Goal: Use online tool/utility

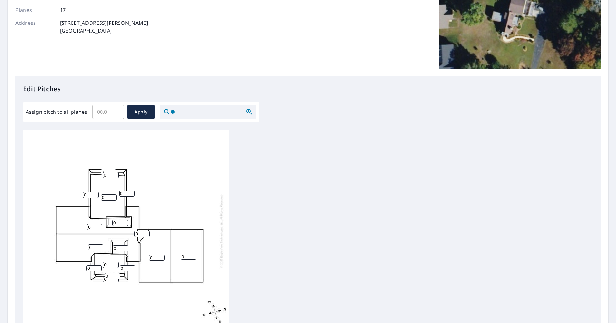
scroll to position [6, 0]
click at [96, 222] on input "0" at bounding box center [94, 225] width 15 height 6
type input "17"
click at [96, 242] on input "0" at bounding box center [95, 245] width 15 height 6
type input "17"
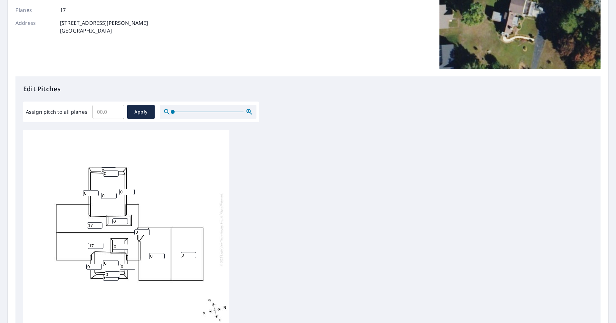
click at [117, 243] on input "0" at bounding box center [120, 246] width 15 height 6
type input "3.6"
click at [157, 253] on input "0" at bounding box center [156, 256] width 15 height 6
type input "3.6"
click at [187, 252] on input "0" at bounding box center [188, 255] width 15 height 6
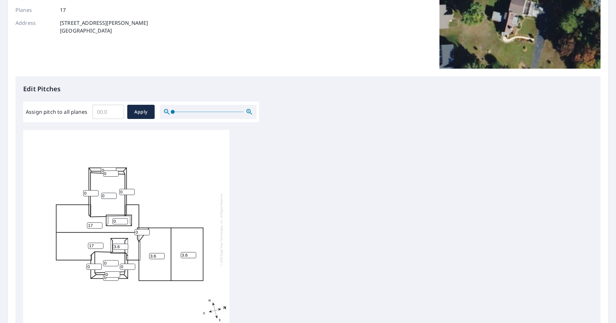
type input "3.6"
click at [92, 263] on input "0" at bounding box center [93, 266] width 15 height 6
type input "14"
click at [111, 271] on input "0" at bounding box center [112, 274] width 15 height 6
type input "14"
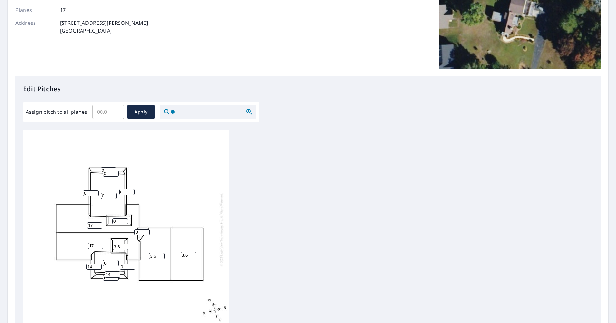
click at [109, 274] on input "0" at bounding box center [110, 277] width 15 height 6
type input "14"
click at [109, 260] on input "0" at bounding box center [110, 263] width 15 height 6
type input "1"
click at [128, 263] on input "0" at bounding box center [127, 266] width 15 height 6
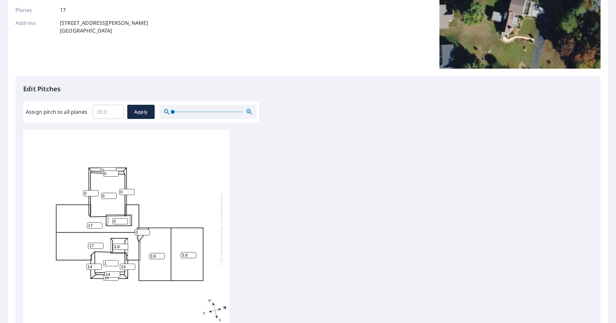
type input "14"
click at [139, 229] on input "0" at bounding box center [141, 232] width 15 height 6
type input "14"
click at [120, 218] on input "0" at bounding box center [119, 221] width 15 height 6
type input "3.6"
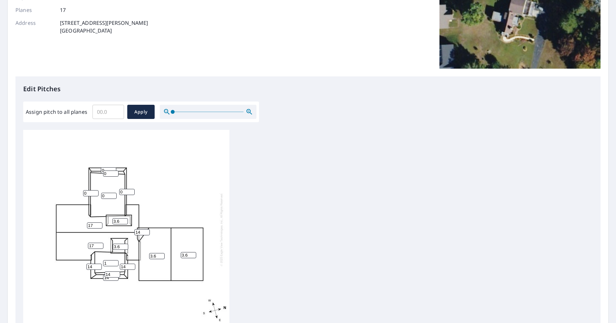
click at [90, 190] on input "0" at bounding box center [90, 193] width 15 height 6
type input "14"
click at [128, 189] on input "0" at bounding box center [126, 192] width 15 height 6
type input "14"
click at [109, 170] on input "0" at bounding box center [110, 173] width 15 height 6
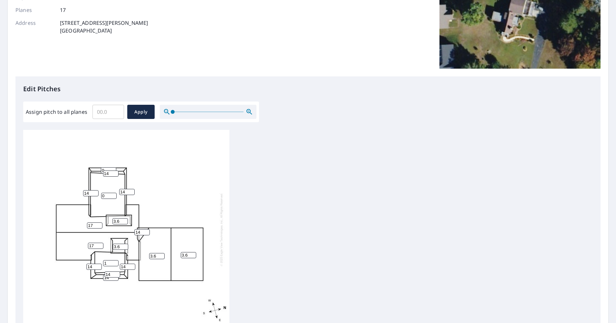
type input "14"
click at [106, 167] on input "0" at bounding box center [108, 170] width 15 height 6
type input "14"
click at [105, 193] on input "0" at bounding box center [108, 196] width 15 height 6
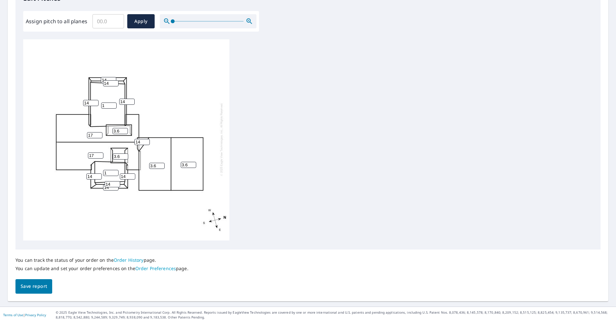
scroll to position [0, 0]
type input "1"
click at [30, 286] on span "Save report" at bounding box center [34, 286] width 26 height 8
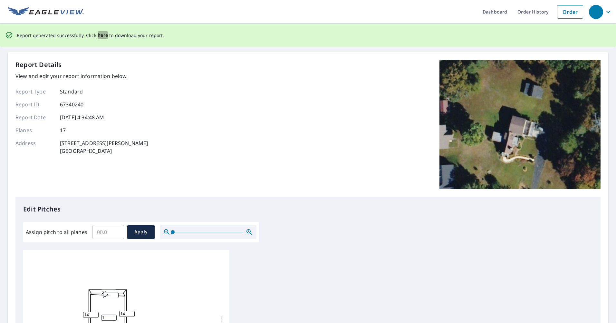
click at [102, 36] on span "here" at bounding box center [103, 35] width 11 height 8
